Goal: Task Accomplishment & Management: Use online tool/utility

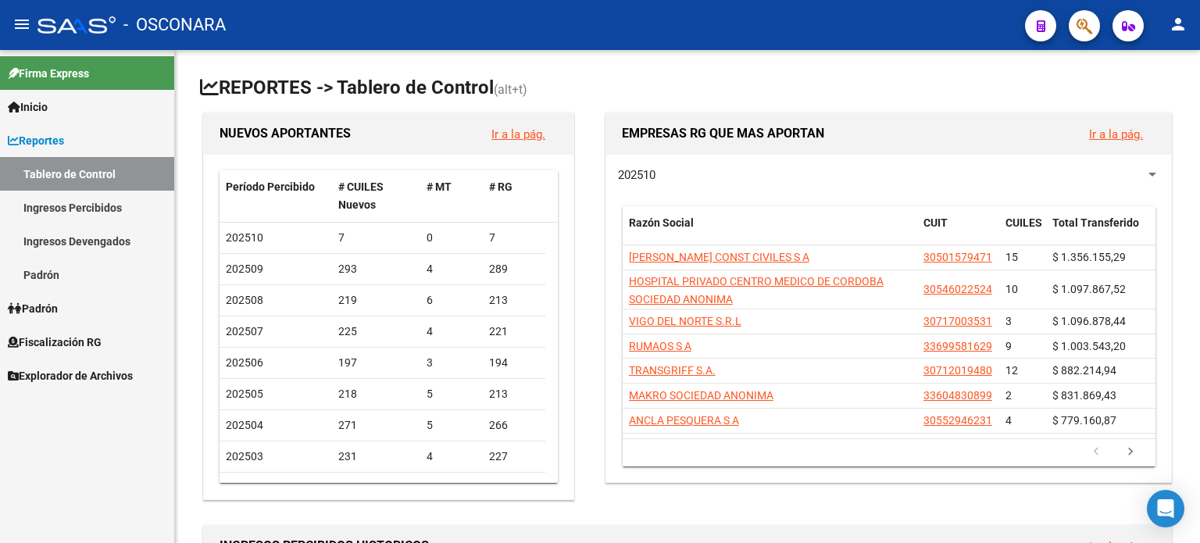
click at [74, 335] on span "Fiscalización RG" at bounding box center [55, 342] width 94 height 17
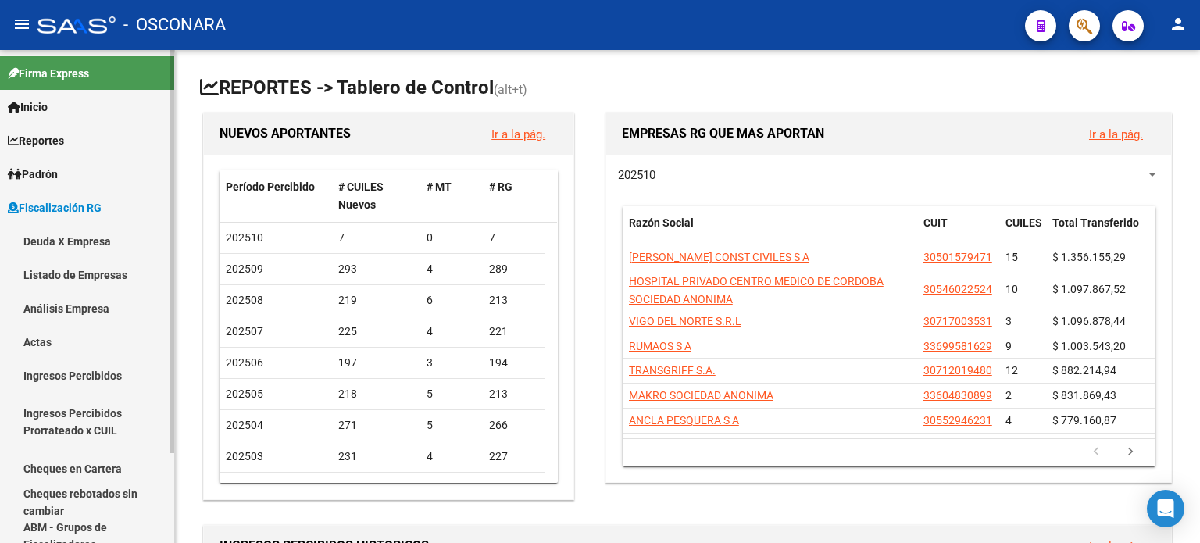
click at [88, 309] on link "Análisis Empresa" at bounding box center [87, 308] width 174 height 34
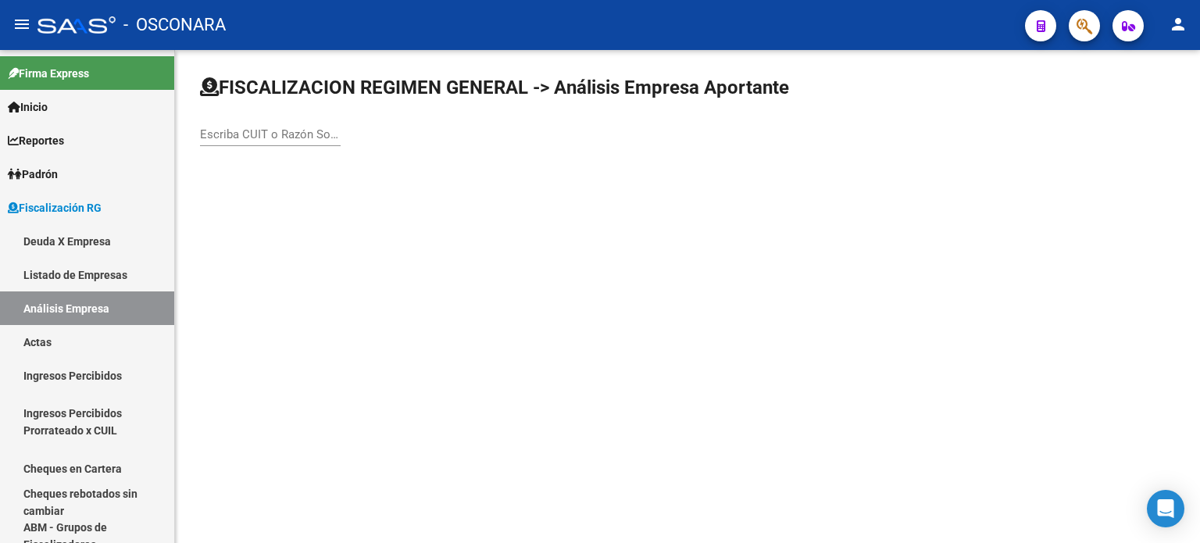
click at [228, 128] on input "Escriba CUIT o Razón Social para buscar" at bounding box center [270, 134] width 141 height 14
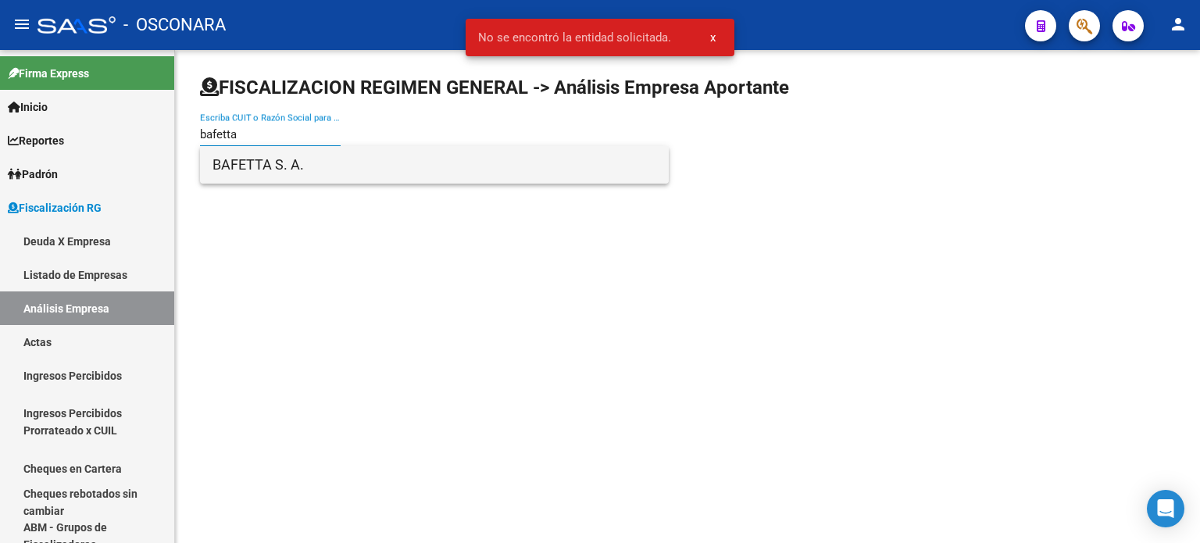
type input "bafetta"
click at [255, 162] on span "BAFETTA S. A." at bounding box center [435, 165] width 444 height 38
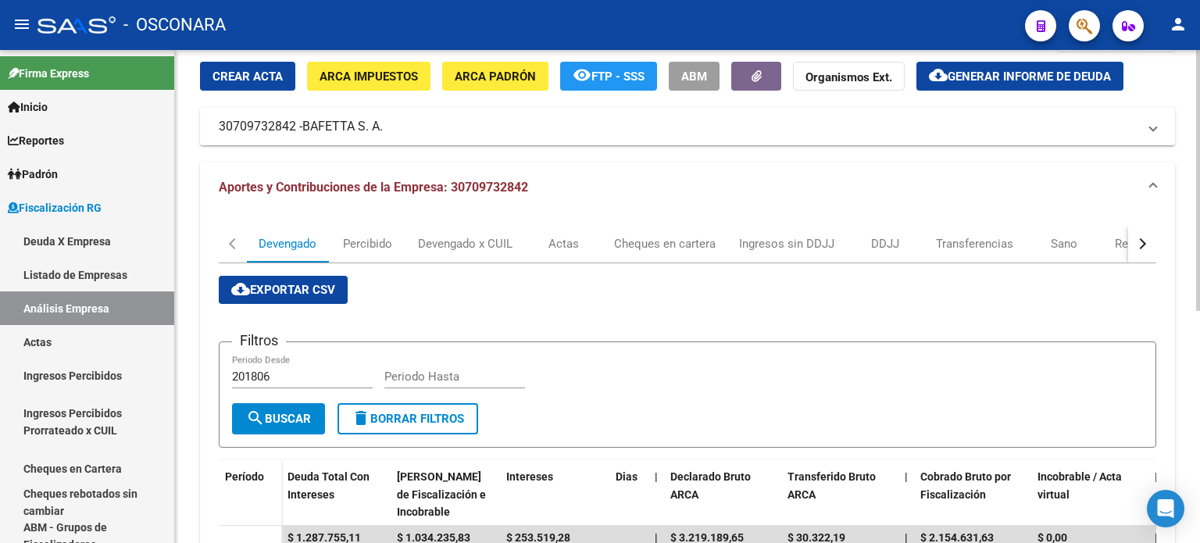
scroll to position [78, 0]
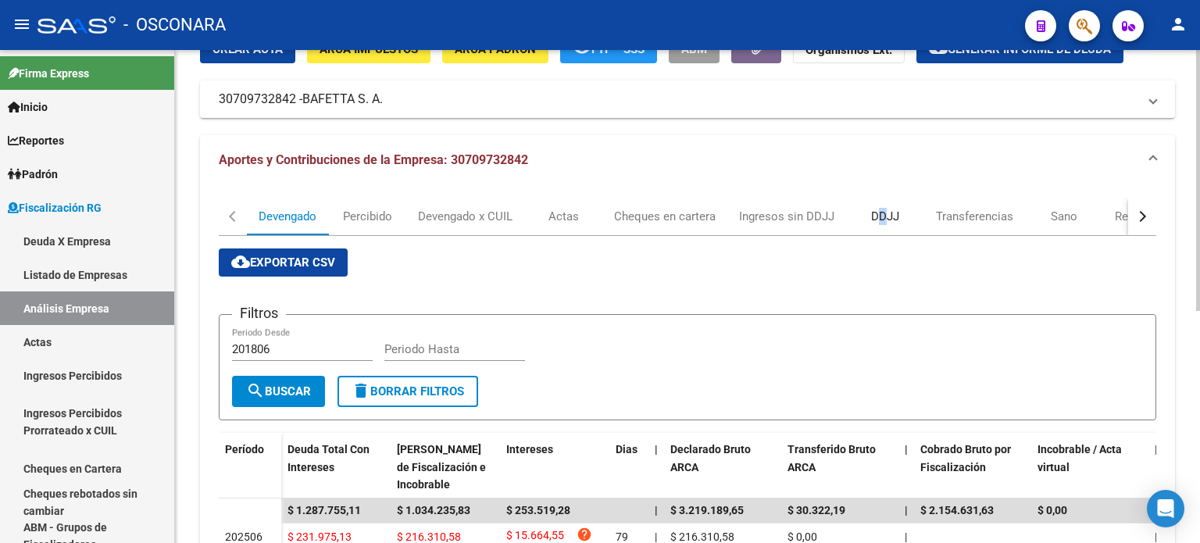
click at [881, 209] on div "DDJJ" at bounding box center [885, 216] width 28 height 17
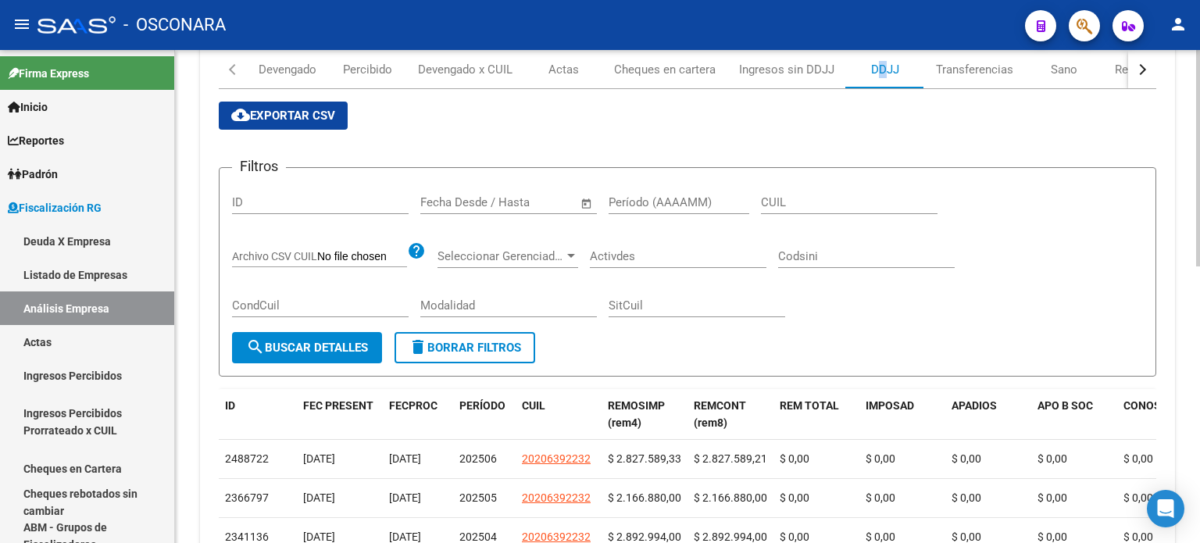
scroll to position [156, 0]
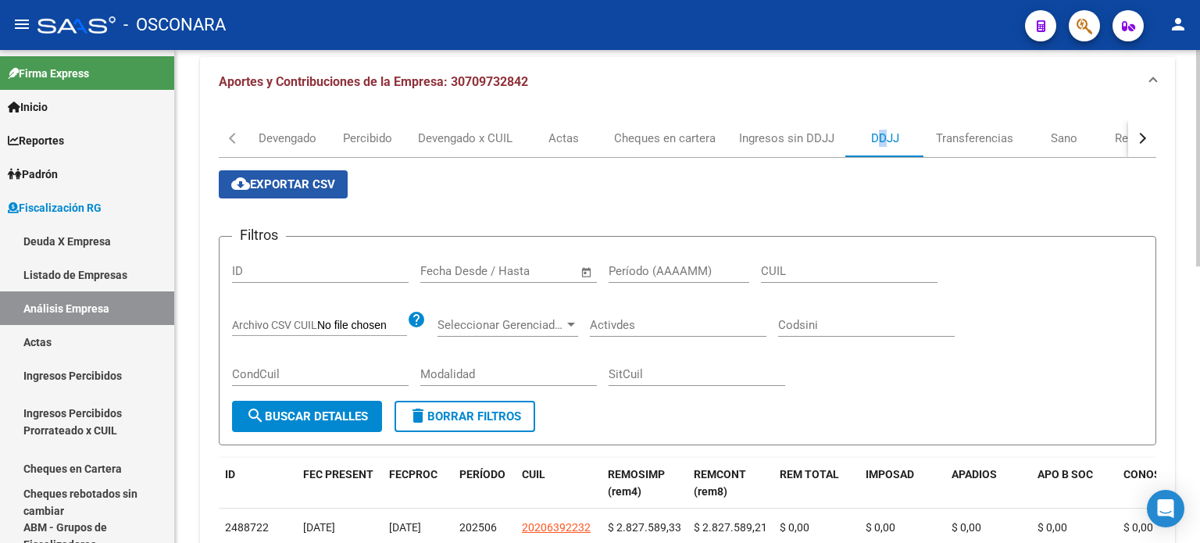
click at [306, 178] on span "cloud_download Exportar CSV" at bounding box center [283, 184] width 104 height 14
